Goal: Navigation & Orientation: Find specific page/section

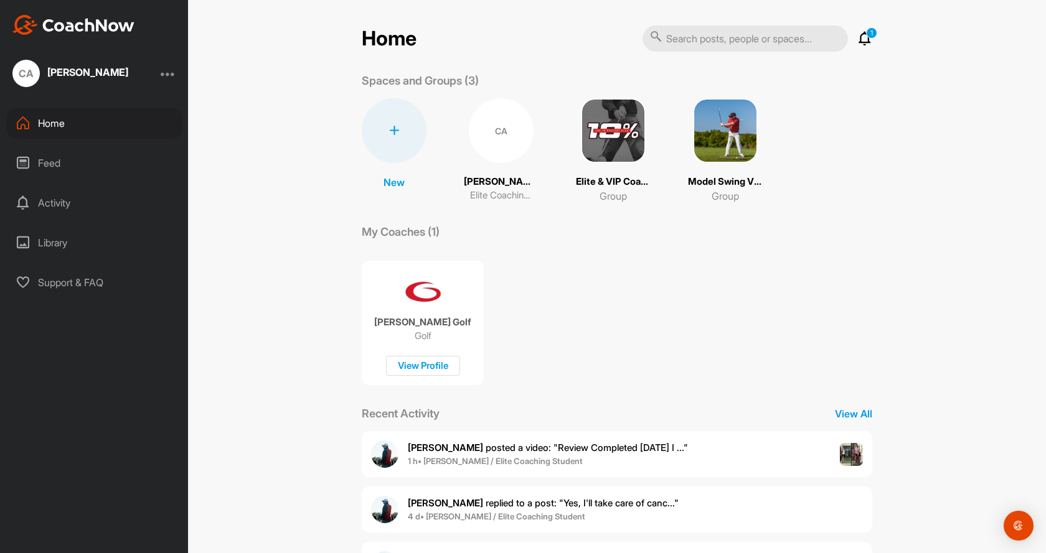
click at [491, 149] on div "CA" at bounding box center [501, 130] width 65 height 65
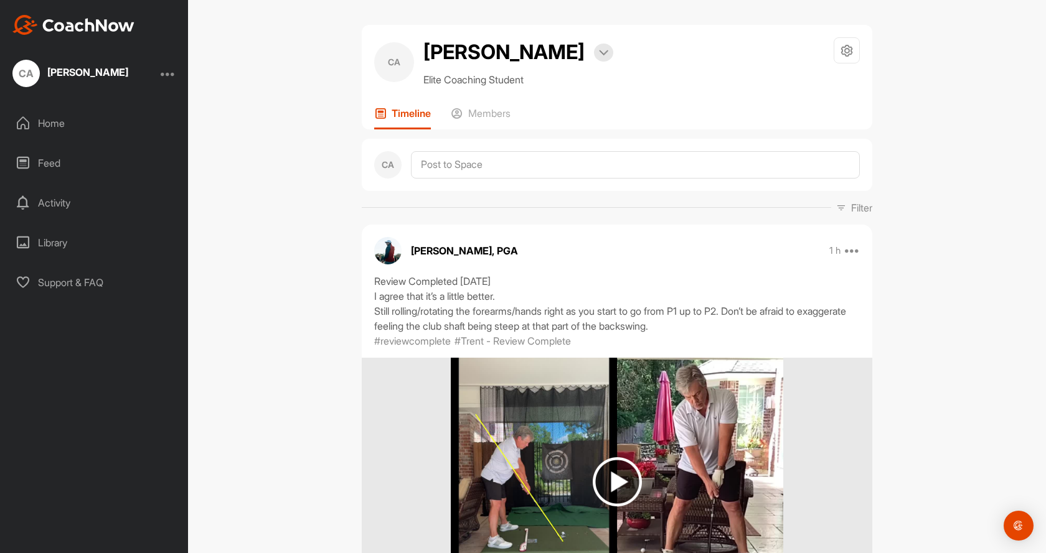
scroll to position [207, 0]
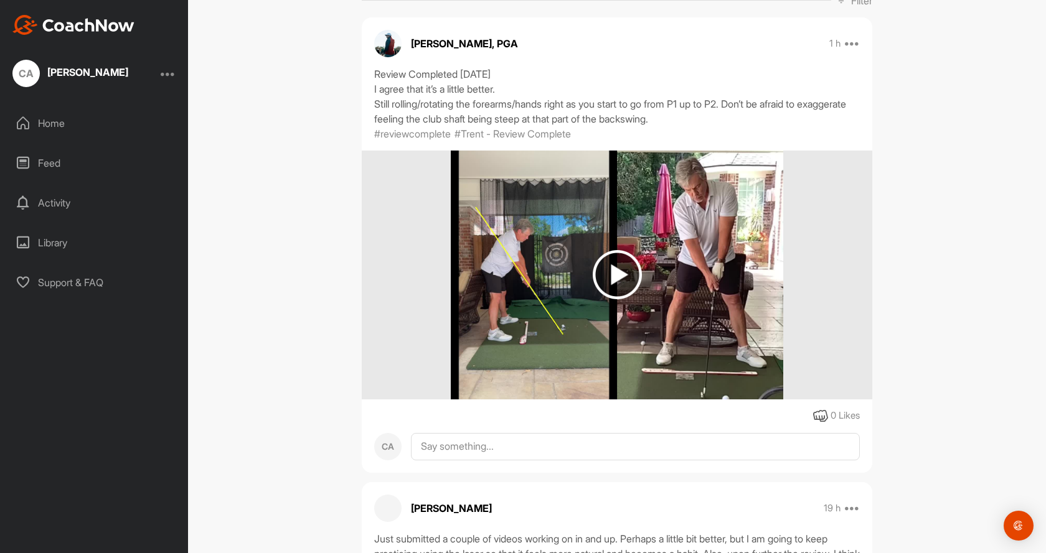
click at [608, 269] on img at bounding box center [617, 274] width 49 height 49
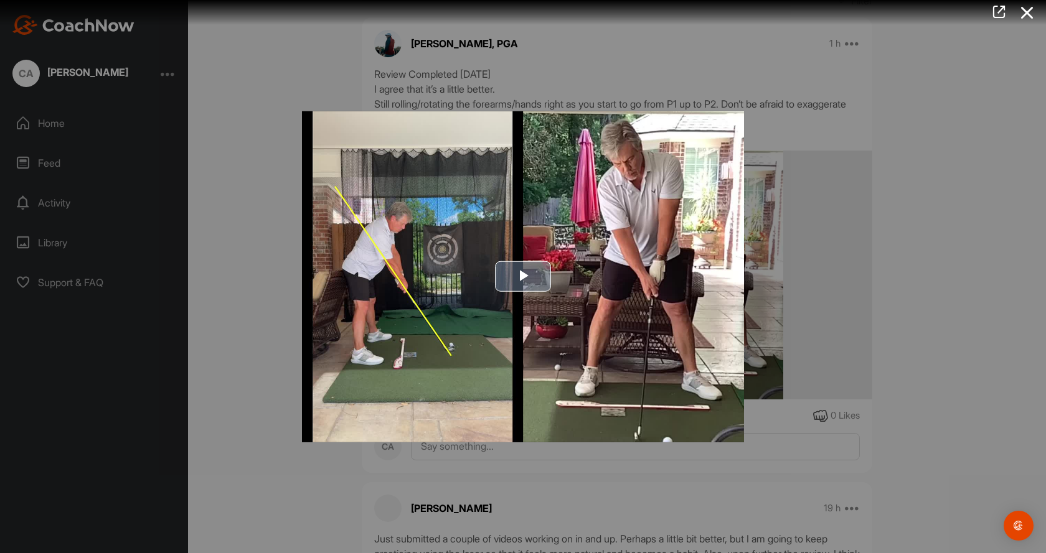
click at [523, 277] on span "Video Player" at bounding box center [523, 277] width 0 height 0
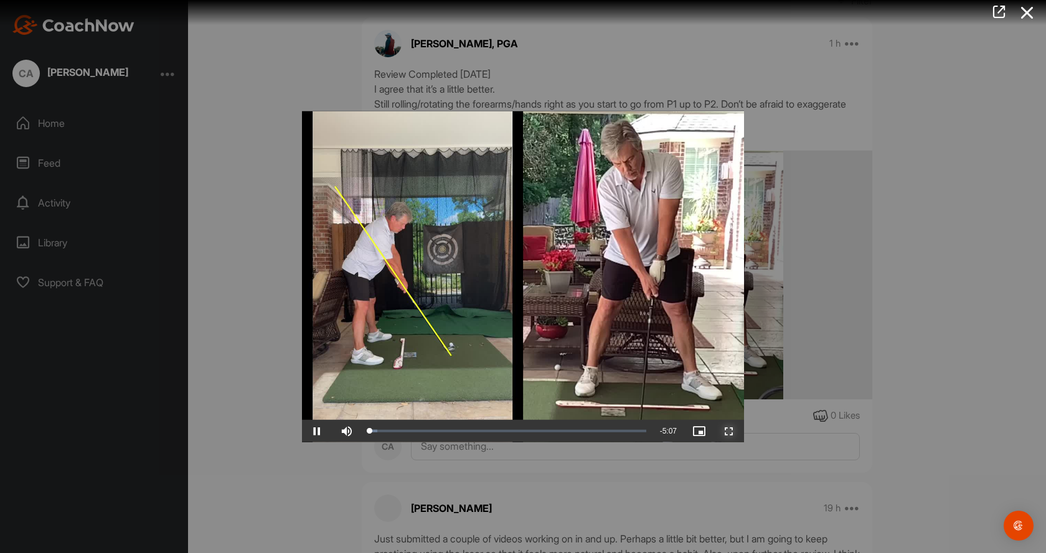
click at [731, 431] on span "Video Player" at bounding box center [729, 431] width 30 height 0
click at [1029, 7] on icon at bounding box center [1027, 12] width 29 height 23
